Goal: Task Accomplishment & Management: Use online tool/utility

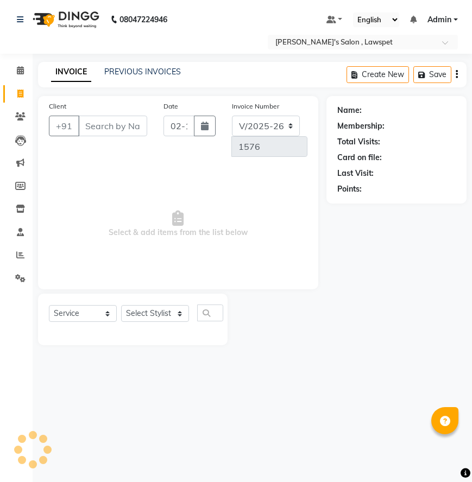
select select "8614"
select select "service"
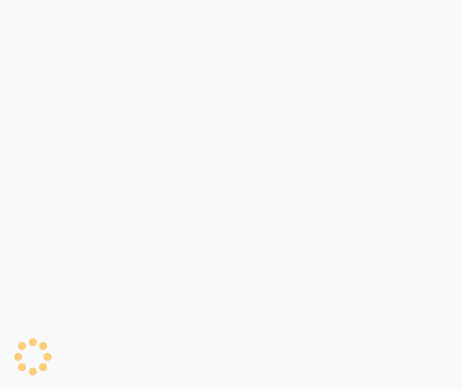
select select "8614"
select select "service"
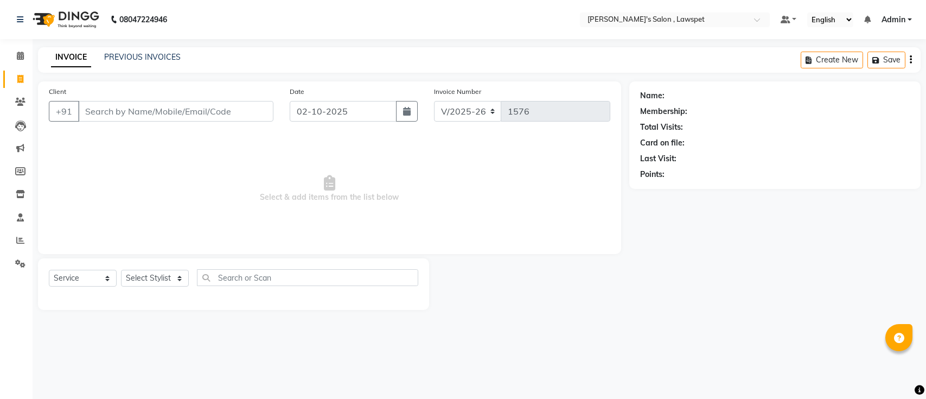
select select "8614"
select select "service"
